Goal: Navigation & Orientation: Find specific page/section

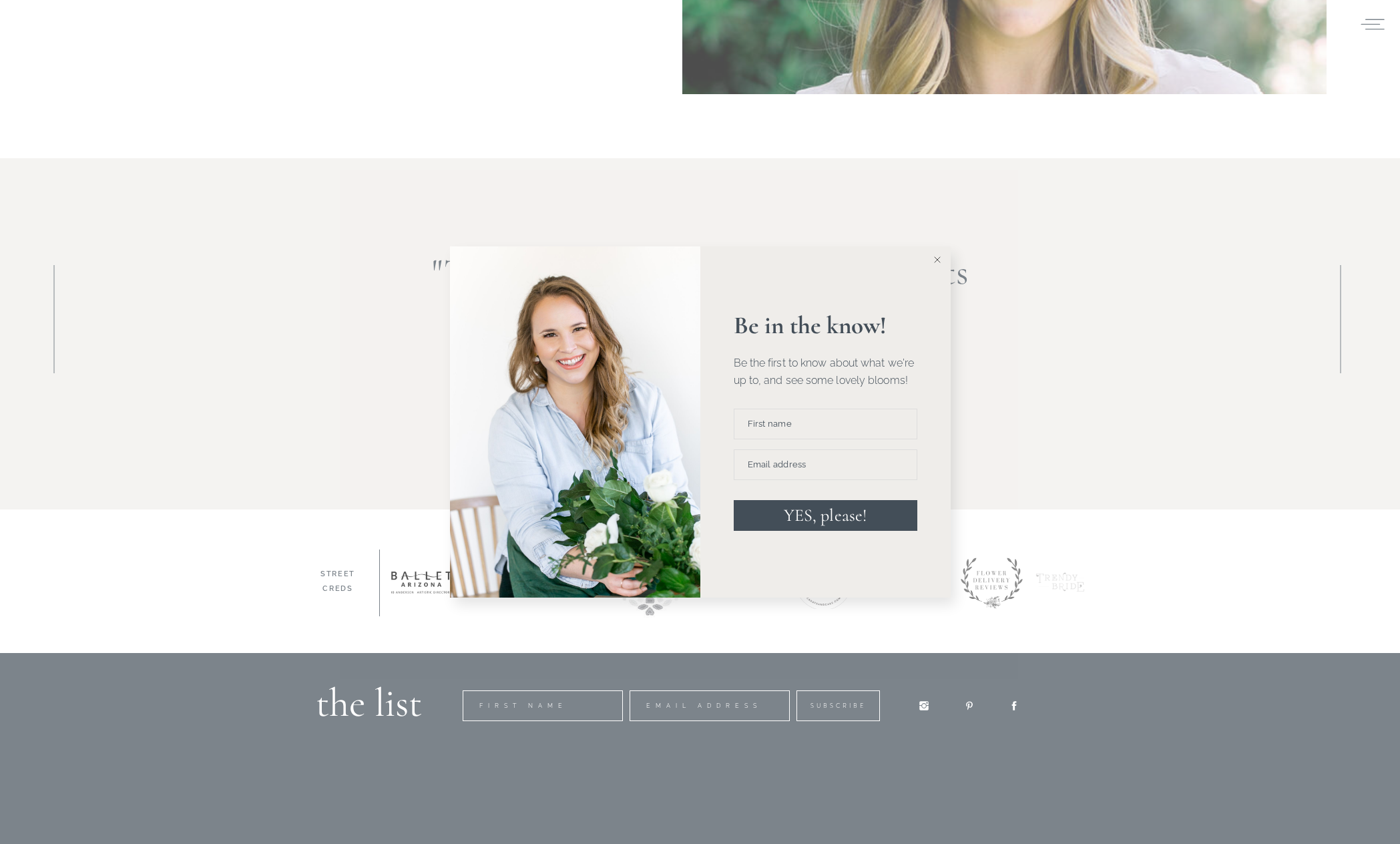
scroll to position [1863, 0]
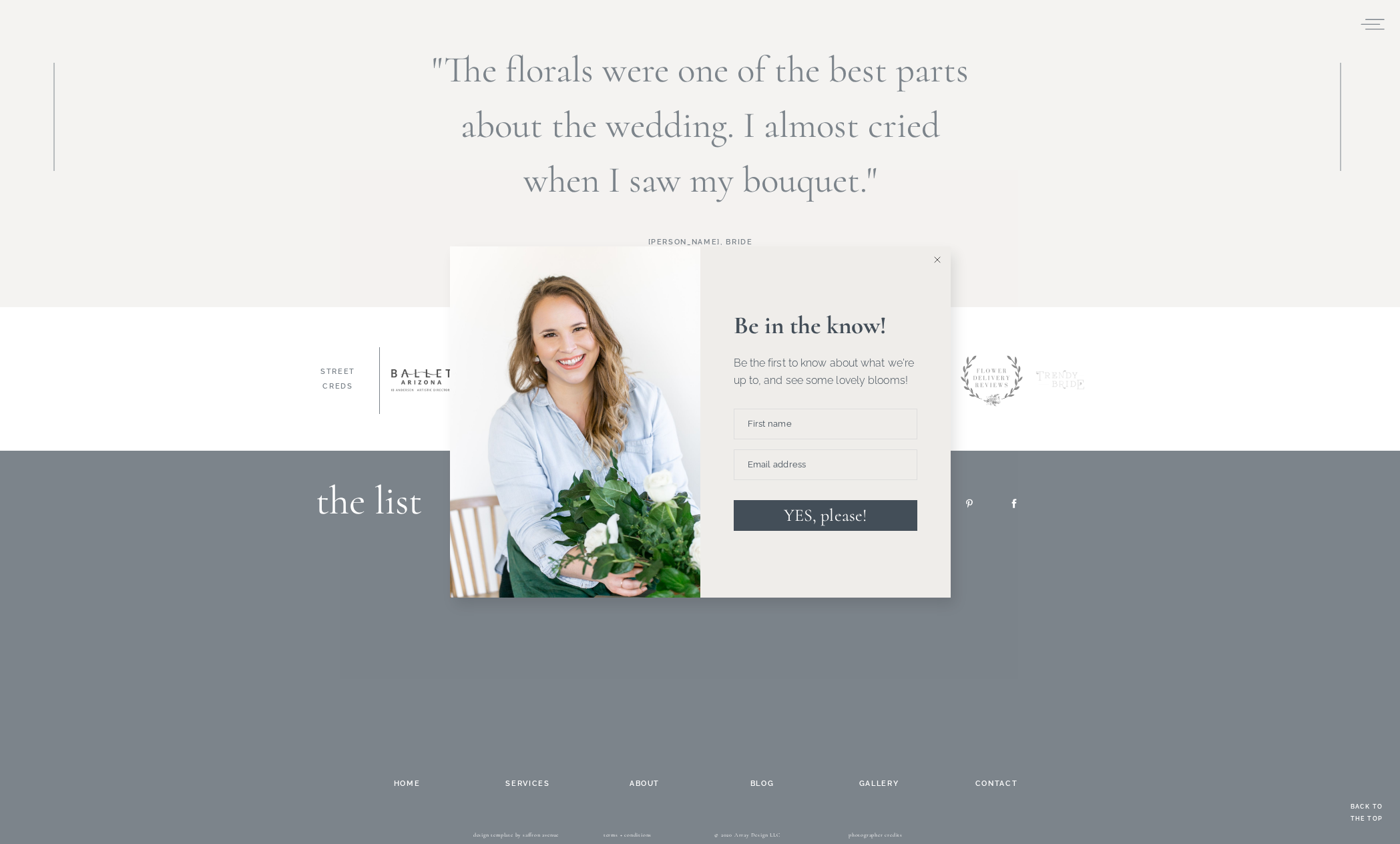
click at [940, 259] on button at bounding box center [937, 260] width 26 height 26
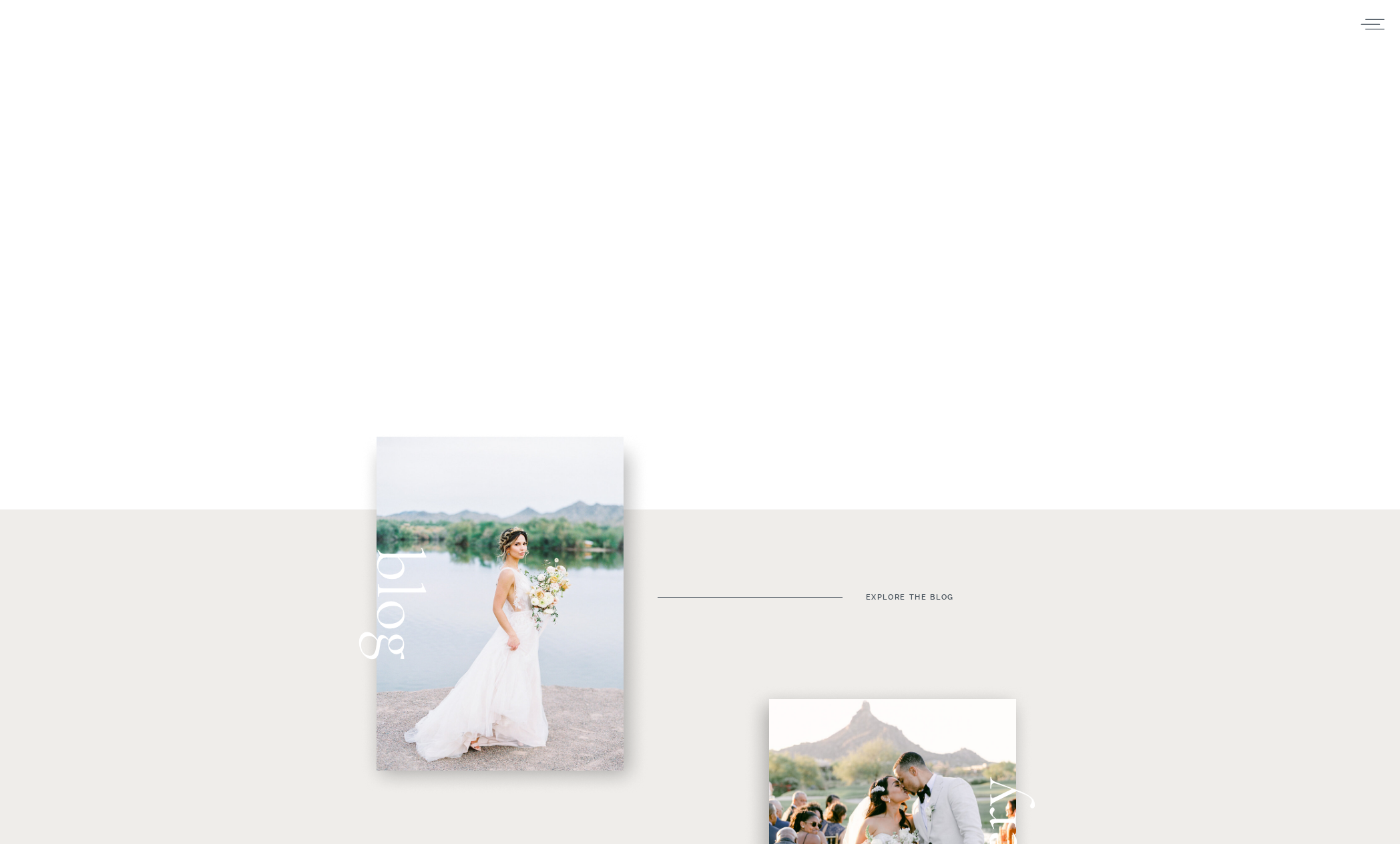
scroll to position [0, 0]
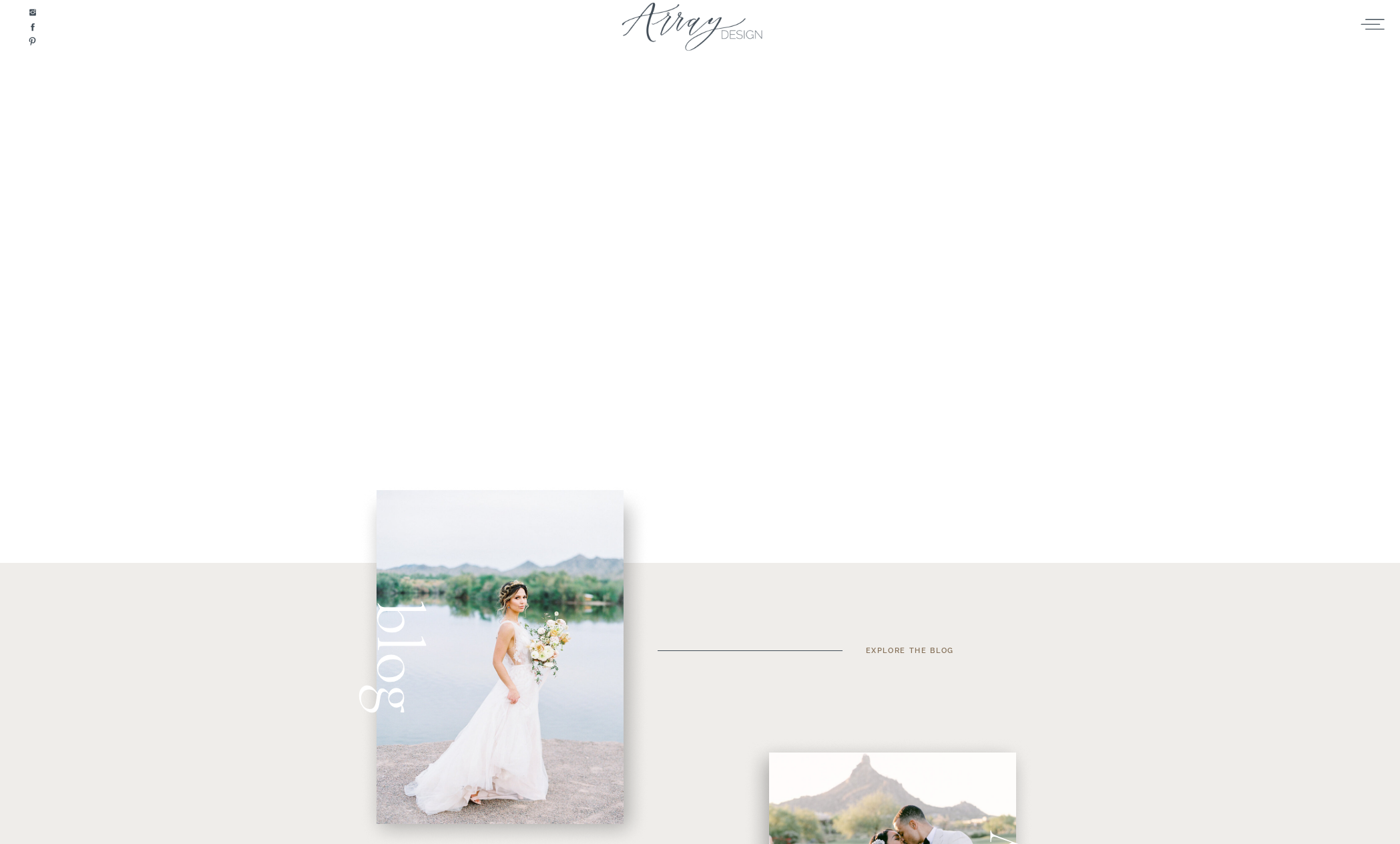
click at [940, 652] on h3 "Explore the blog" at bounding box center [926, 650] width 121 height 13
click at [915, 652] on h3 "Explore the blog" at bounding box center [926, 650] width 121 height 13
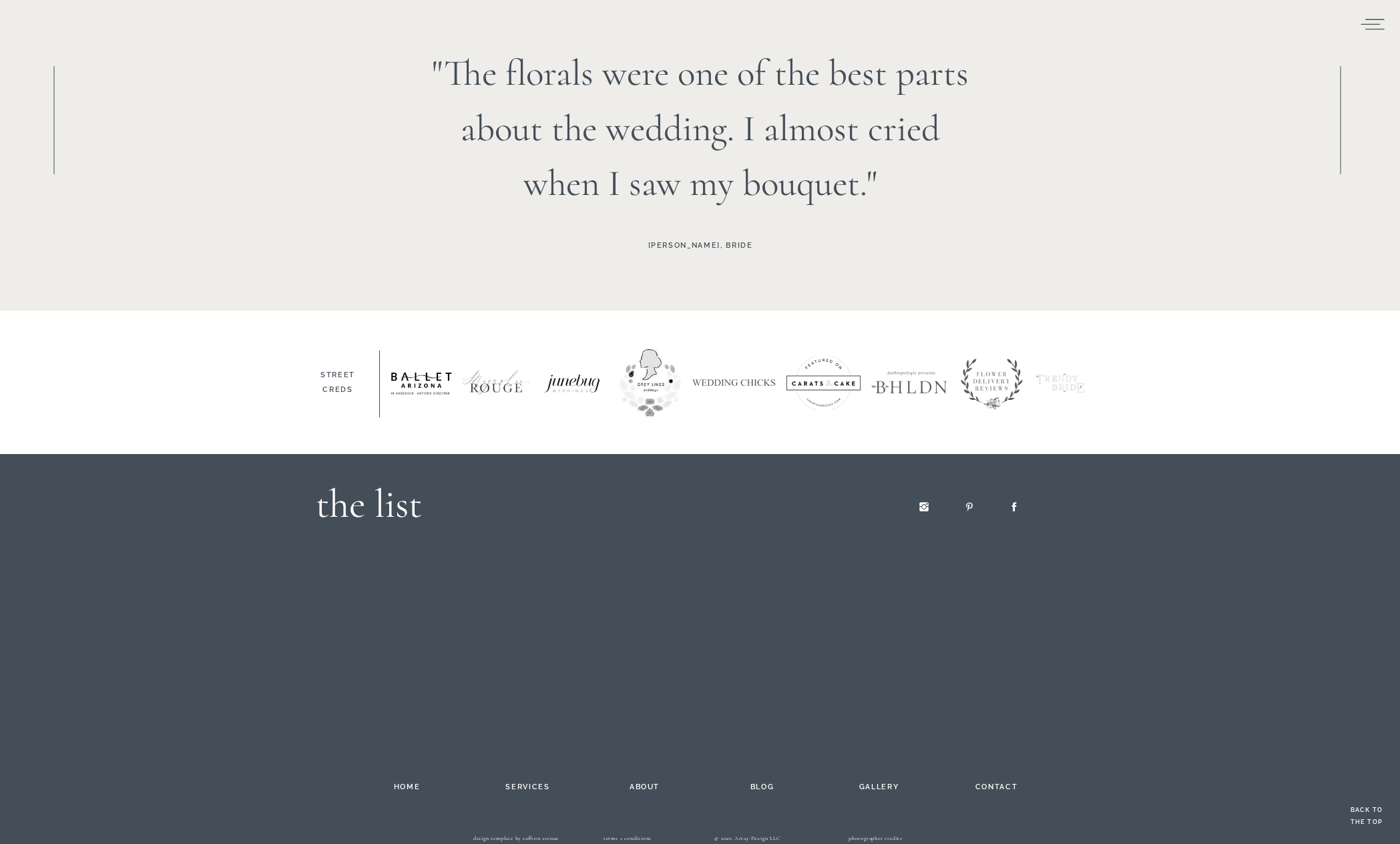
scroll to position [1863, 0]
